Goal: Check status

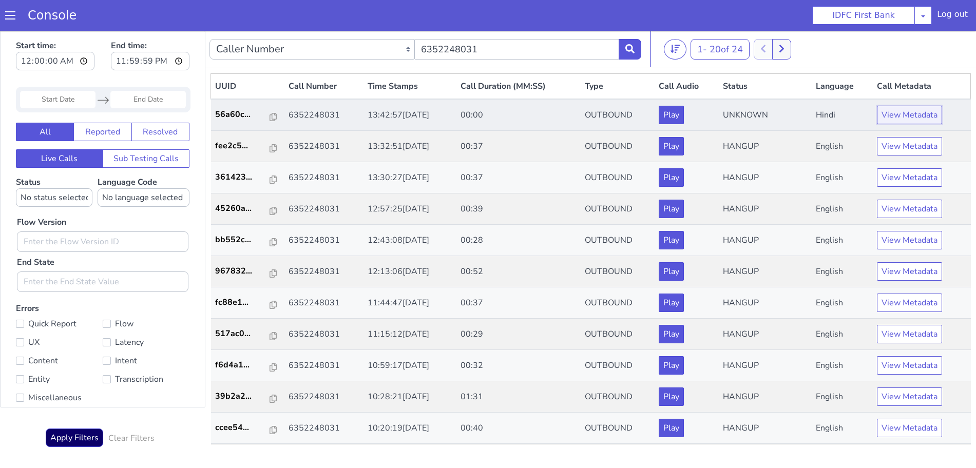
click at [908, 108] on button "View Metadata" at bounding box center [909, 115] width 65 height 18
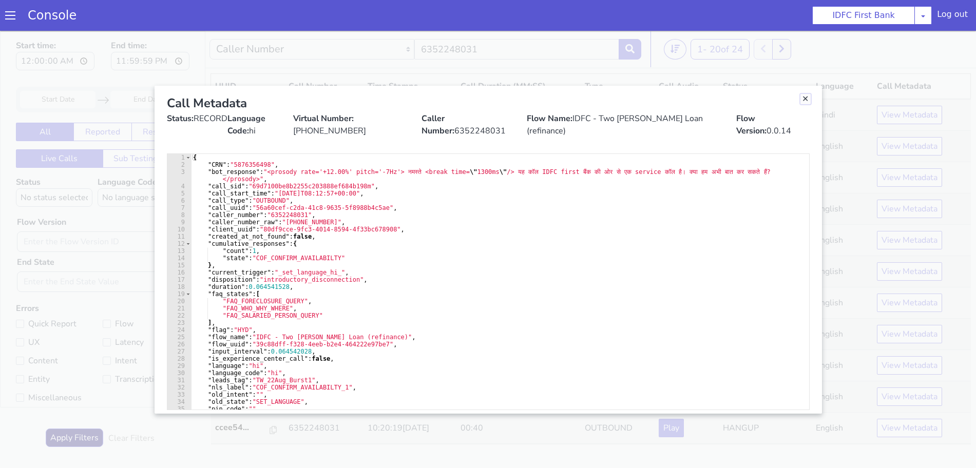
click at [807, 101] on link "Close" at bounding box center [806, 99] width 10 height 10
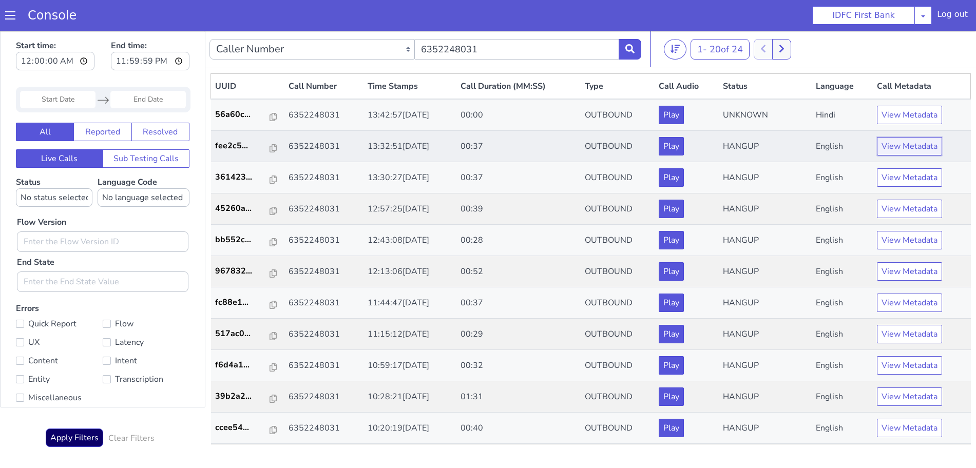
click at [889, 146] on button "View Metadata" at bounding box center [909, 146] width 65 height 18
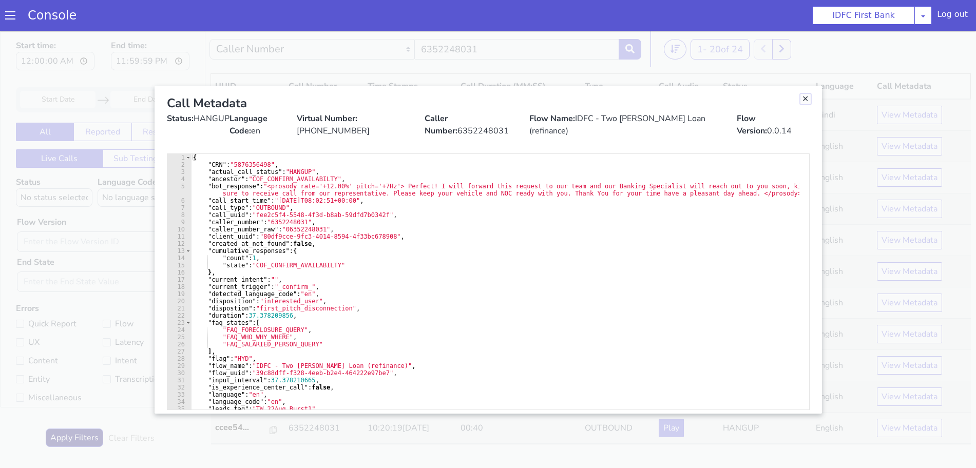
click at [803, 98] on link "Close" at bounding box center [806, 99] width 10 height 10
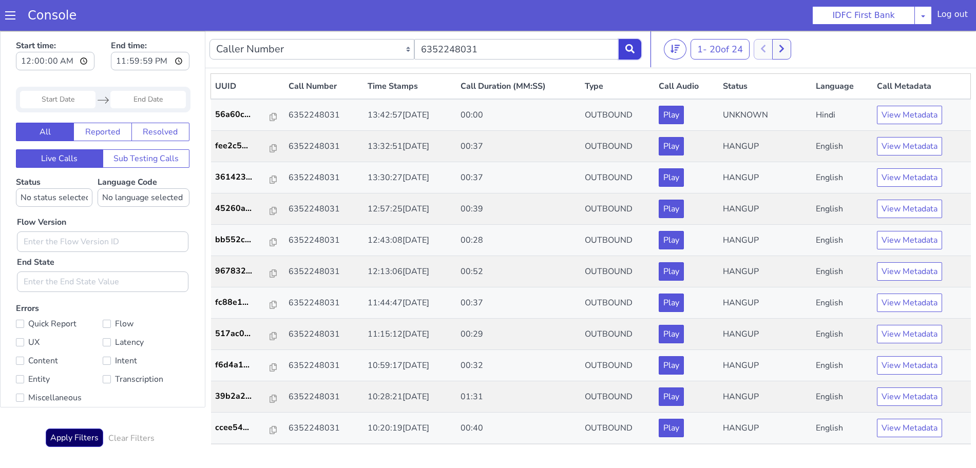
click at [630, 46] on icon at bounding box center [630, 48] width 9 height 9
